Goal: Task Accomplishment & Management: Manage account settings

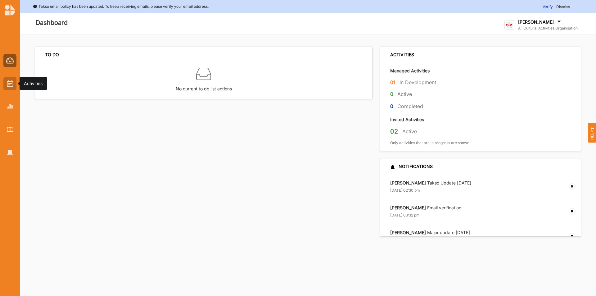
click at [10, 79] on div at bounding box center [9, 83] width 13 height 13
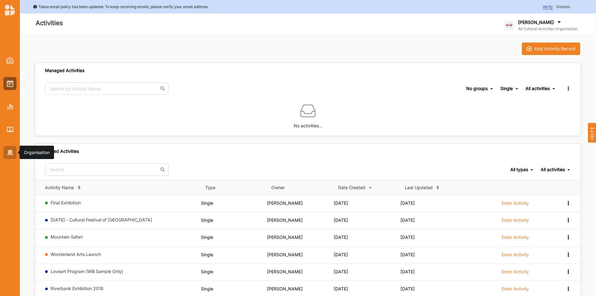
click at [11, 150] on img at bounding box center [10, 152] width 7 height 5
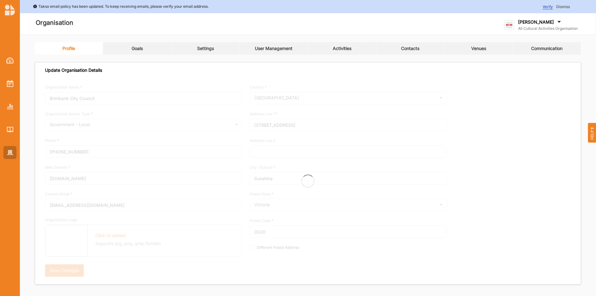
type input "All Cultural Activities Organisation"
type input "6144447777"
type input "acao.cloud"
type input "dave@acao.cloud"
type input "10 Church Street"
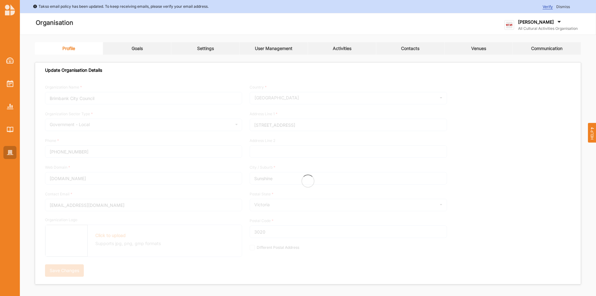
type input "Oxford Point"
type input "3234"
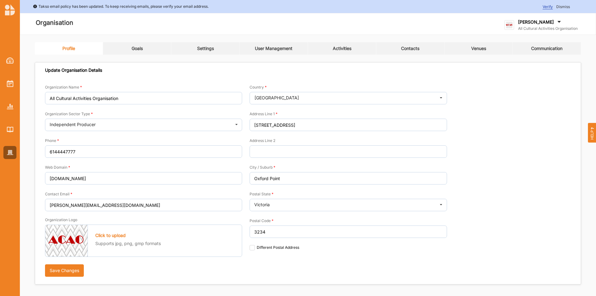
click at [130, 50] on link "Goals" at bounding box center [137, 48] width 68 height 12
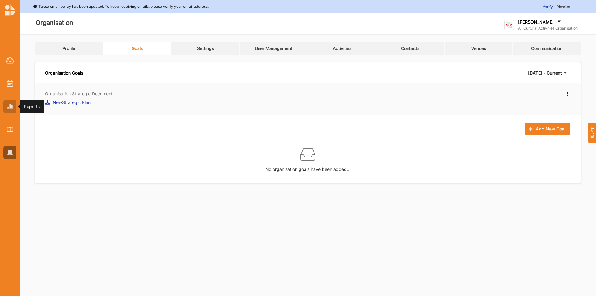
click at [11, 105] on img at bounding box center [10, 106] width 7 height 5
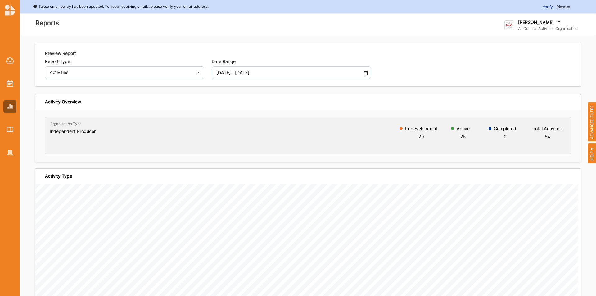
click at [589, 129] on span "ADVANCED FILTER" at bounding box center [591, 121] width 9 height 39
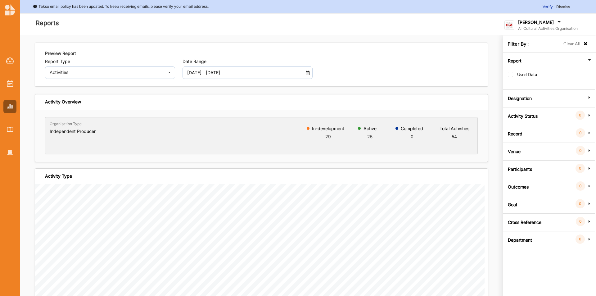
click at [512, 204] on label "Goal" at bounding box center [512, 203] width 9 height 19
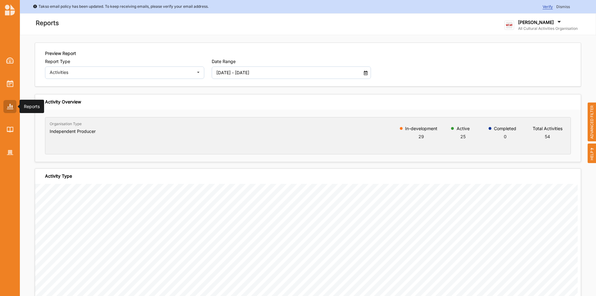
click at [9, 105] on img at bounding box center [10, 106] width 7 height 5
click at [8, 104] on img at bounding box center [10, 106] width 7 height 5
click at [538, 24] on label "[PERSON_NAME]" at bounding box center [536, 23] width 36 height 6
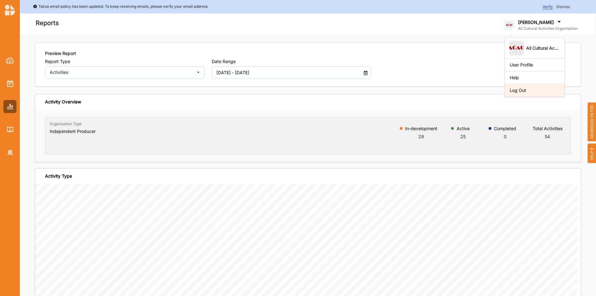
click at [527, 91] on div "Log Out" at bounding box center [535, 91] width 50 height 6
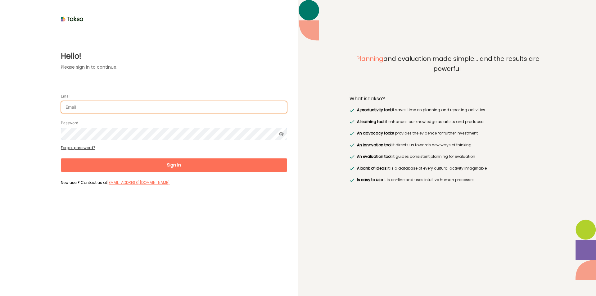
click at [105, 108] on input "Email" at bounding box center [174, 107] width 226 height 12
type input "[EMAIL_ADDRESS][DOMAIN_NAME]"
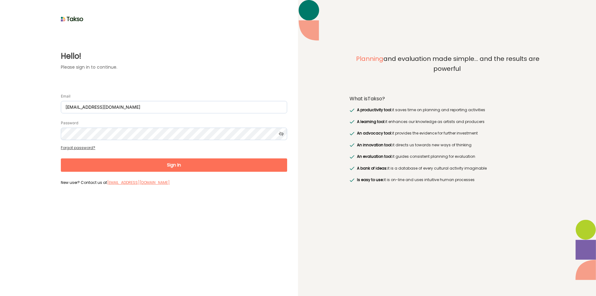
click at [95, 166] on button "Sign In" at bounding box center [174, 164] width 226 height 13
